Goal: Task Accomplishment & Management: Manage account settings

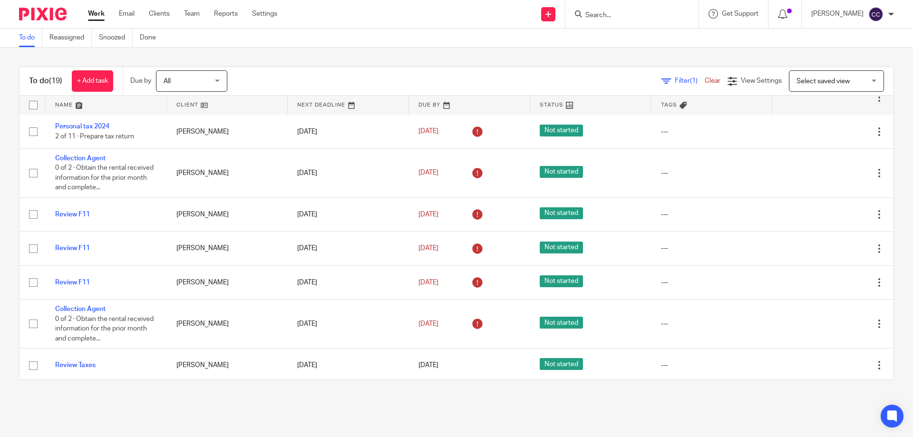
scroll to position [285, 0]
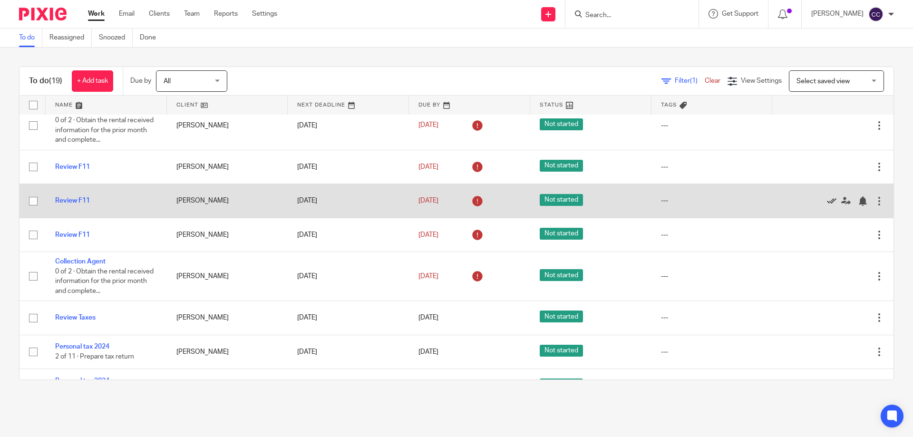
click at [827, 200] on icon at bounding box center [832, 201] width 10 height 10
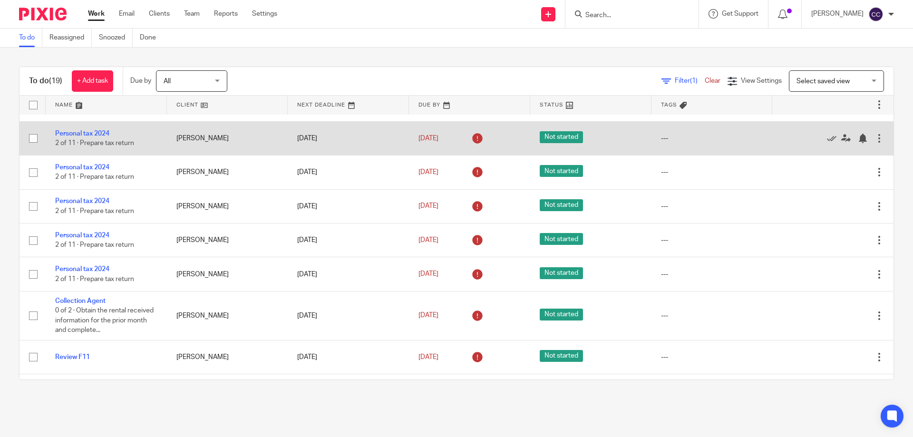
scroll to position [0, 0]
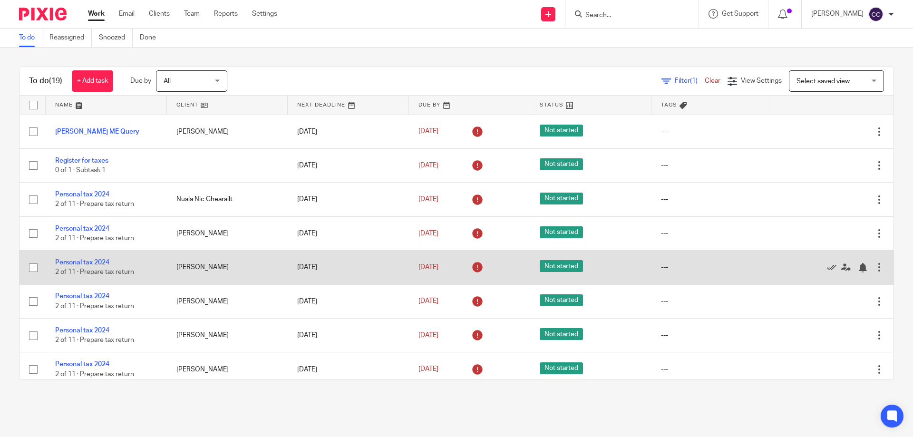
click at [544, 265] on span "Not started" at bounding box center [561, 266] width 43 height 12
click at [553, 265] on span "Not started" at bounding box center [561, 266] width 43 height 12
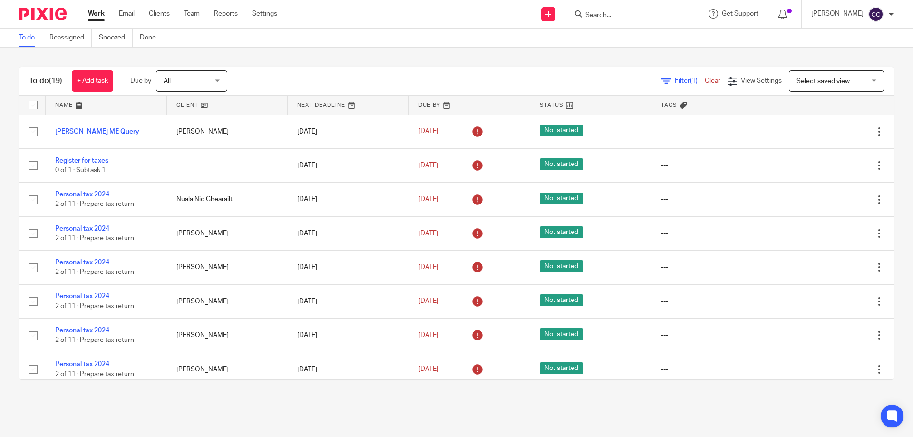
click at [555, 104] on link at bounding box center [590, 105] width 121 height 19
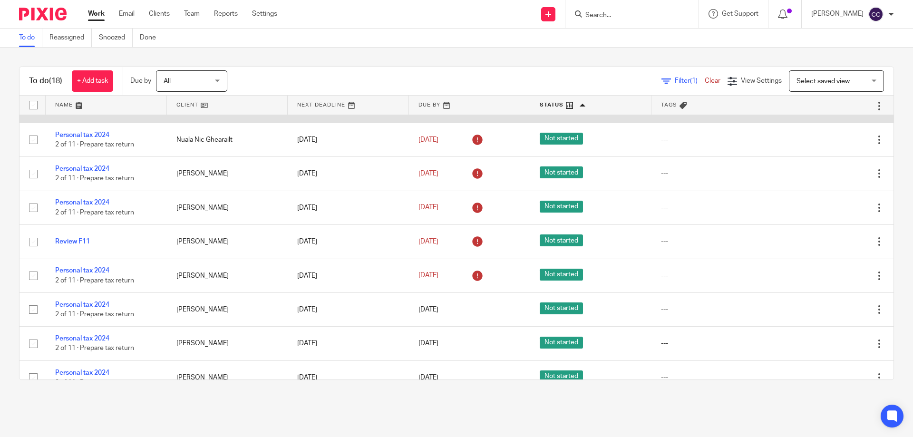
scroll to position [190, 0]
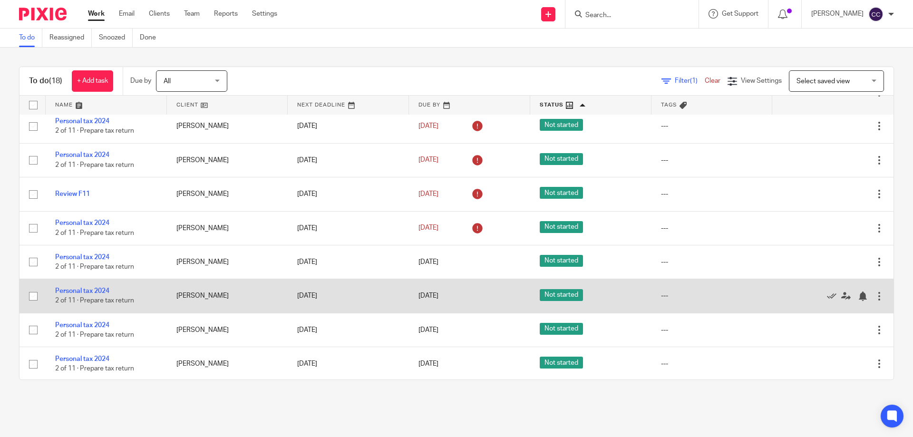
click at [874, 295] on div at bounding box center [879, 296] width 10 height 10
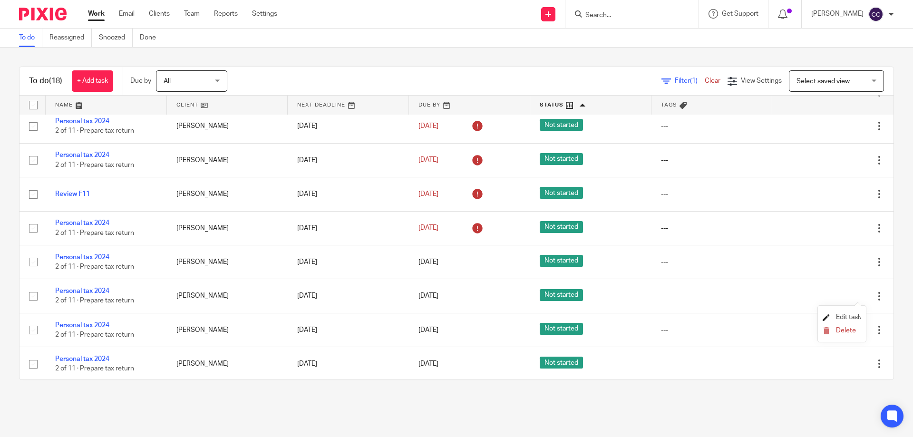
click at [851, 316] on span "Edit task" at bounding box center [848, 317] width 25 height 7
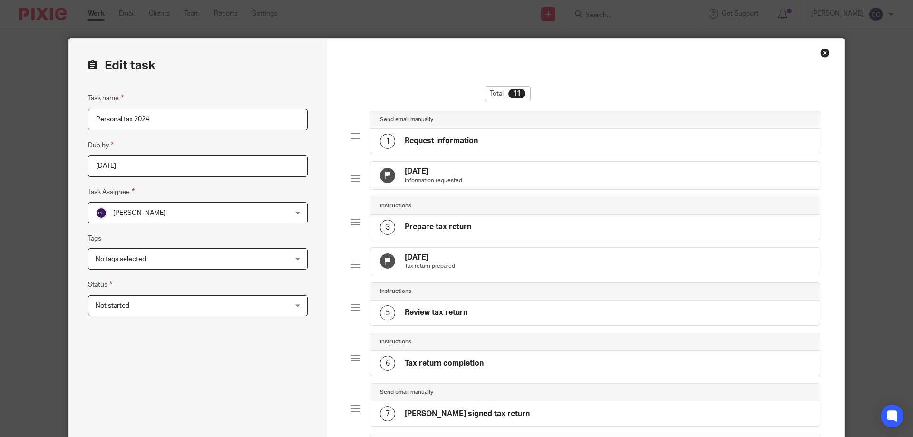
click at [294, 260] on div "No tags selected" at bounding box center [198, 258] width 220 height 21
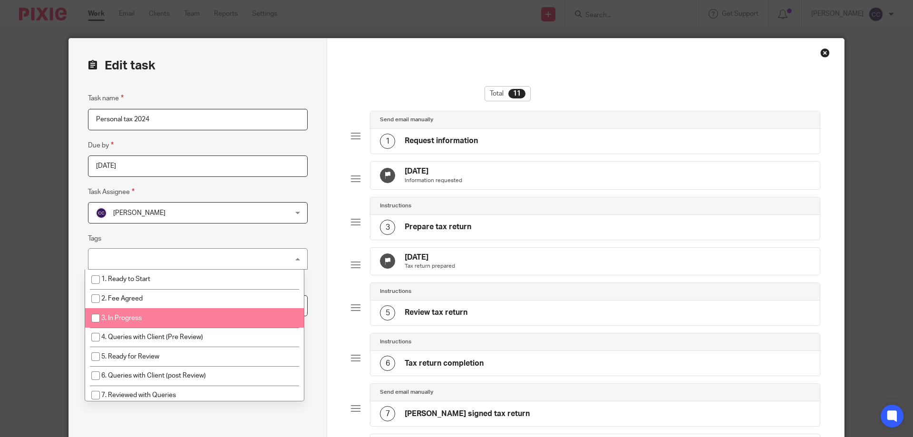
click at [120, 318] on span "3. In Progress" at bounding box center [121, 318] width 40 height 7
checkbox input "true"
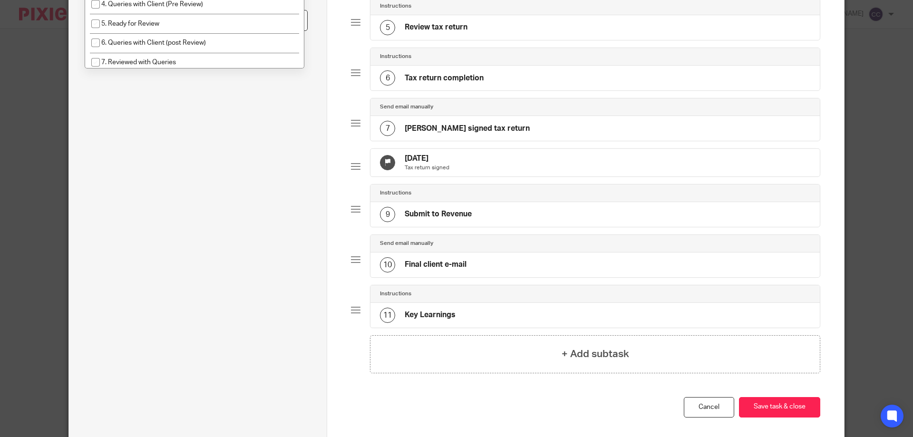
scroll to position [351, 0]
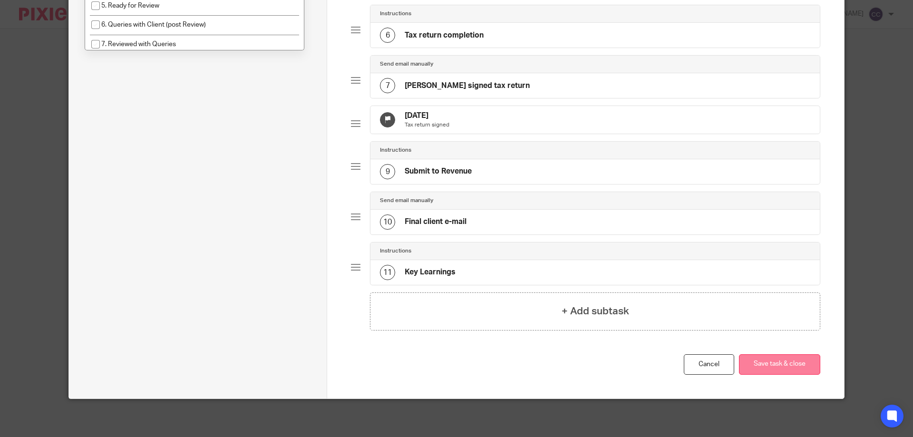
click at [757, 362] on button "Save task & close" at bounding box center [779, 364] width 81 height 20
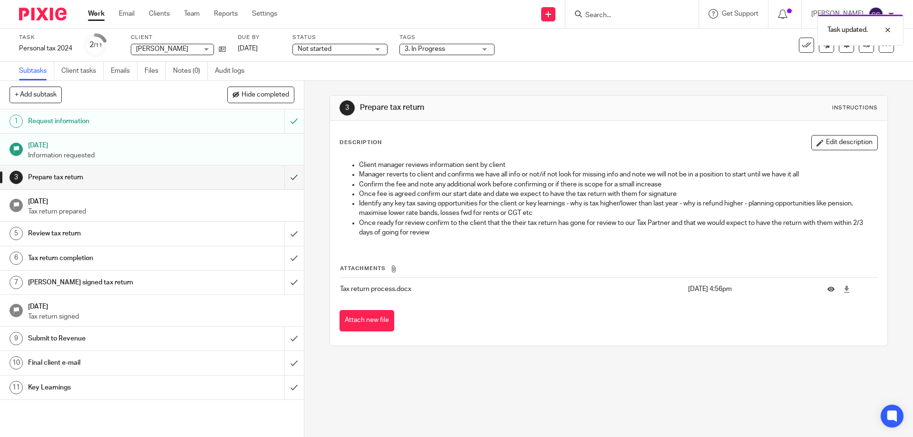
click at [95, 13] on link "Work" at bounding box center [96, 14] width 17 height 10
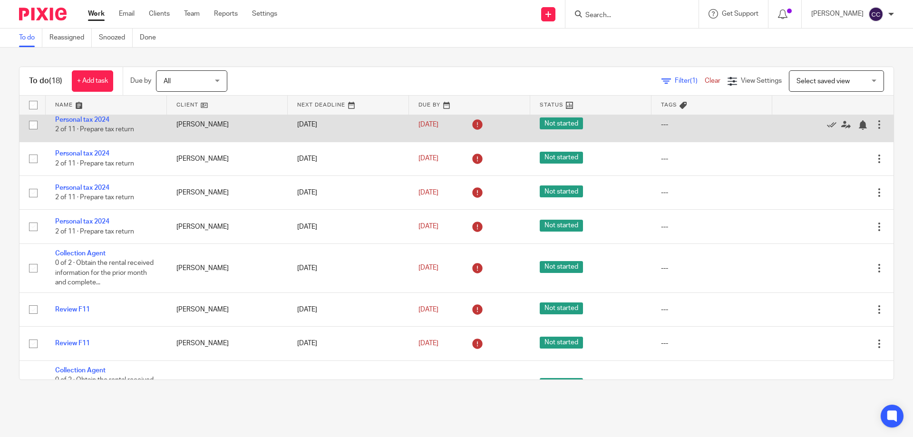
scroll to position [190, 0]
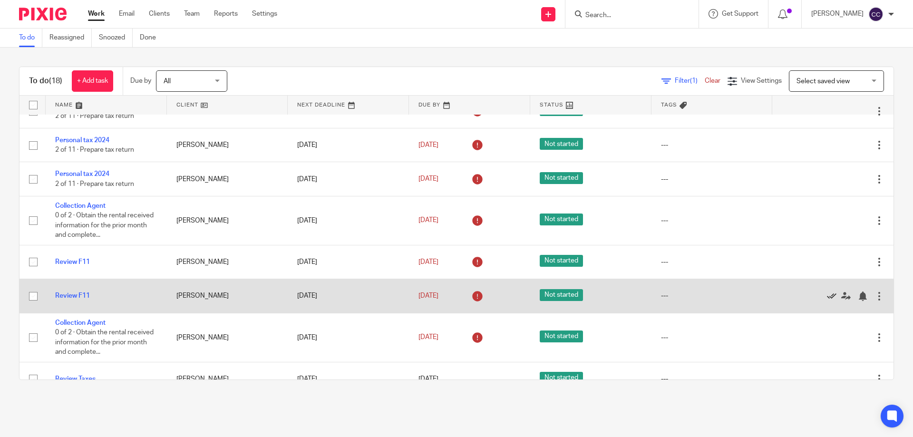
click at [827, 296] on icon at bounding box center [832, 296] width 10 height 10
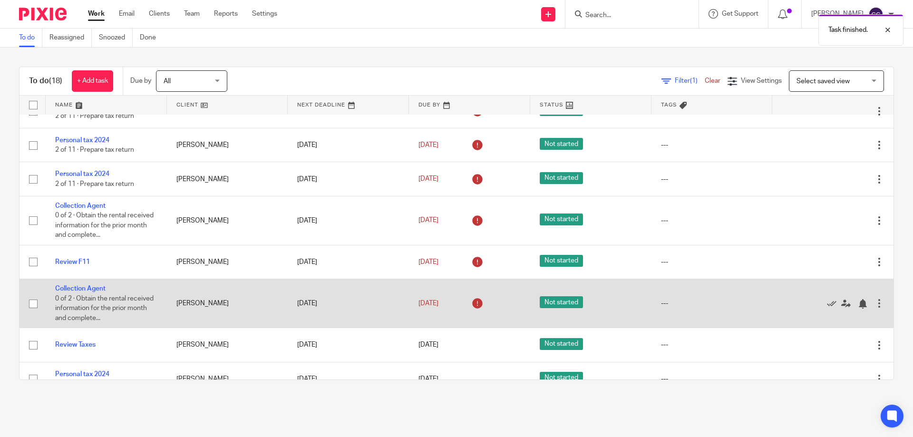
scroll to position [238, 0]
